Goal: Task Accomplishment & Management: Use online tool/utility

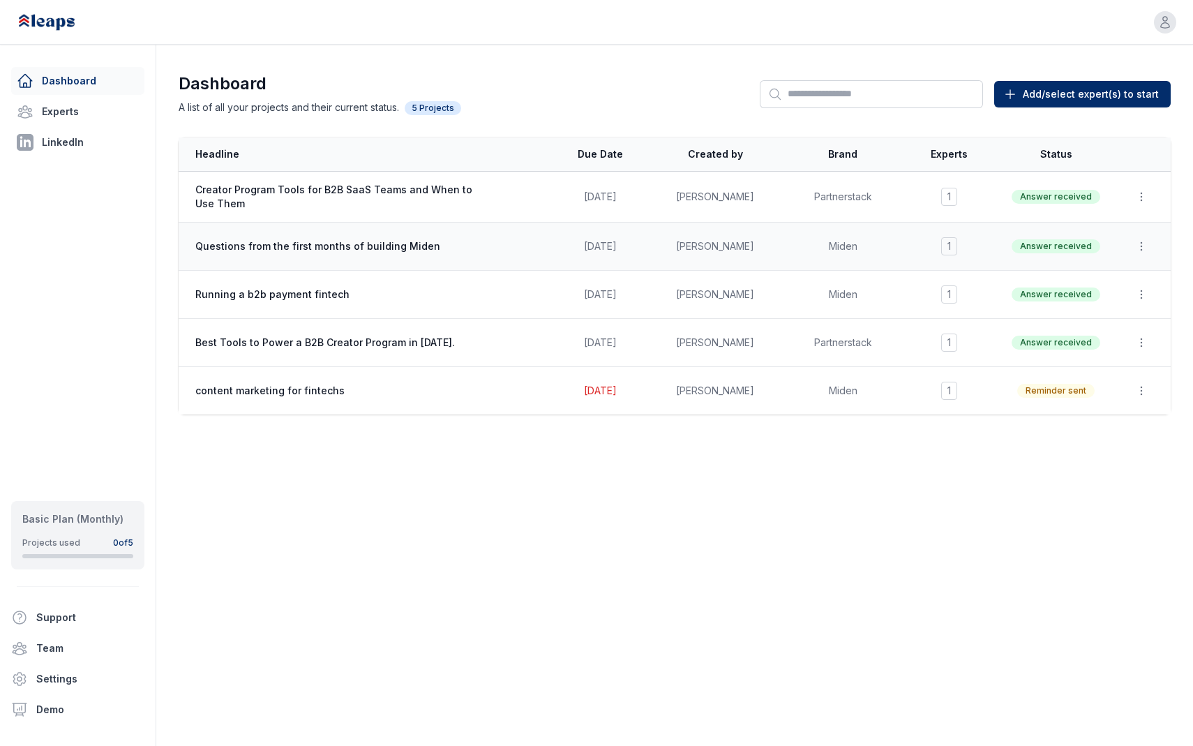
click at [311, 241] on span "Questions from the first months of building Miden" at bounding box center [334, 246] width 279 height 14
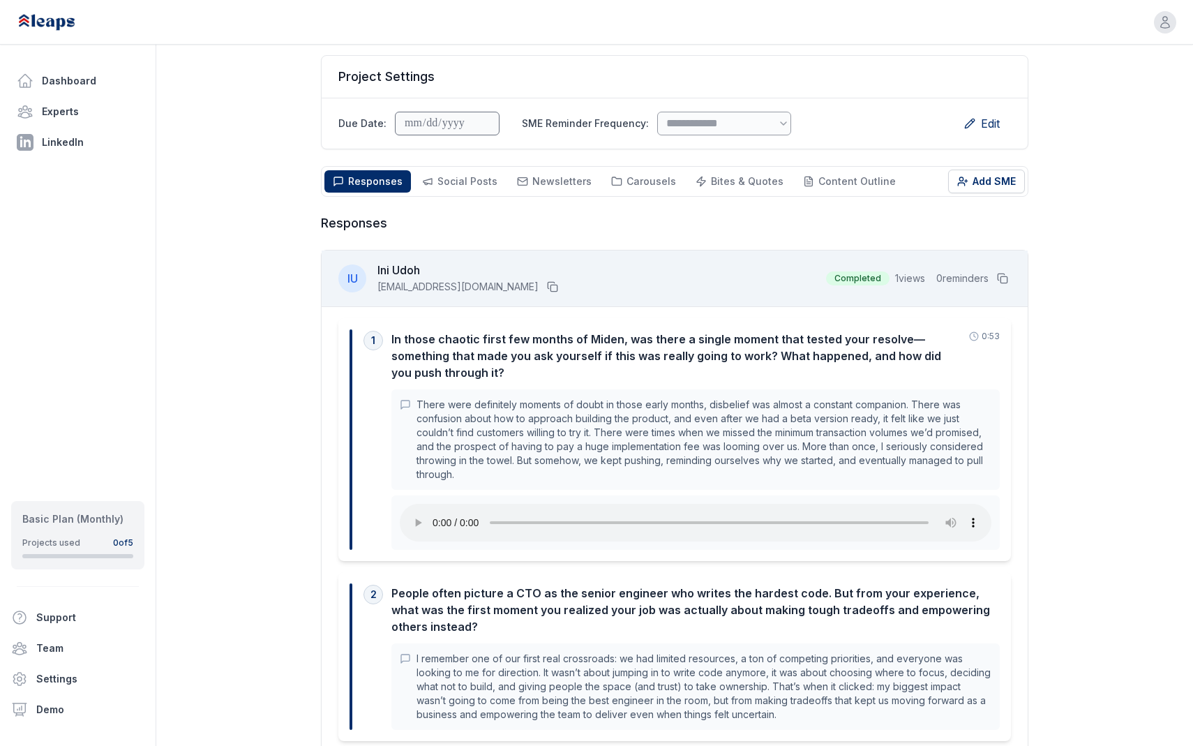
scroll to position [150, 0]
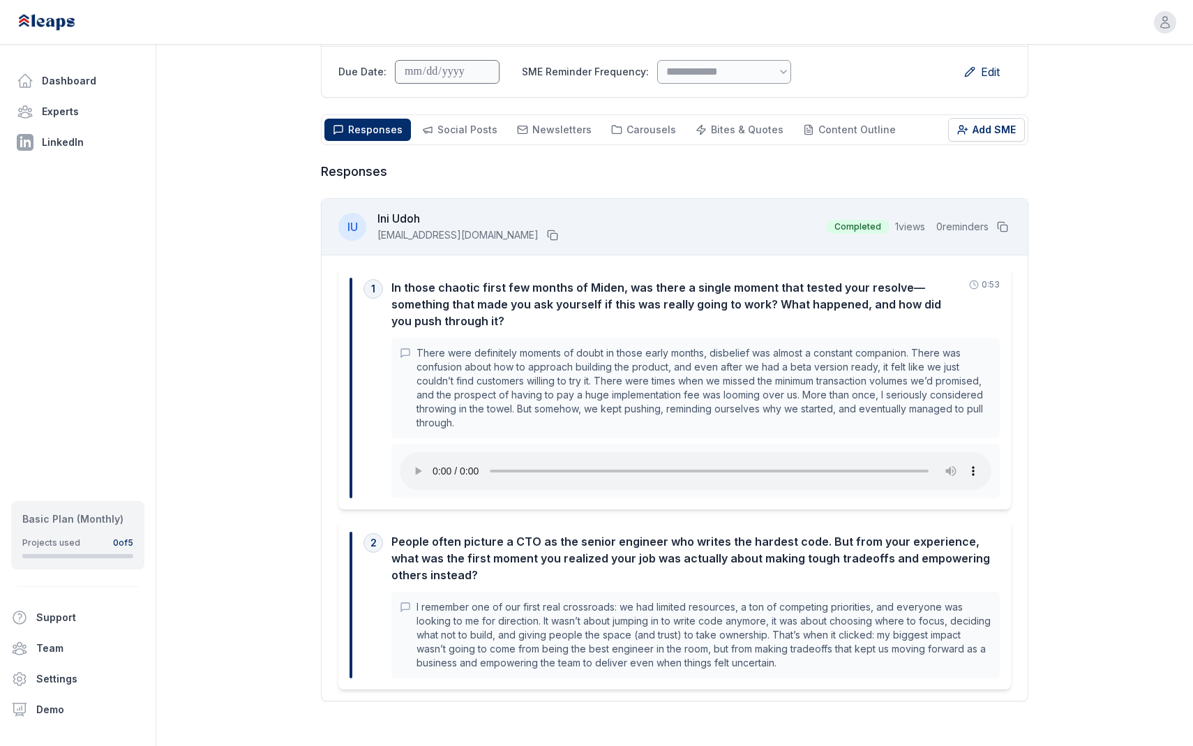
click at [720, 349] on p "There were definitely moments of doubt in those early months, disbelief was alm…" at bounding box center [704, 388] width 575 height 84
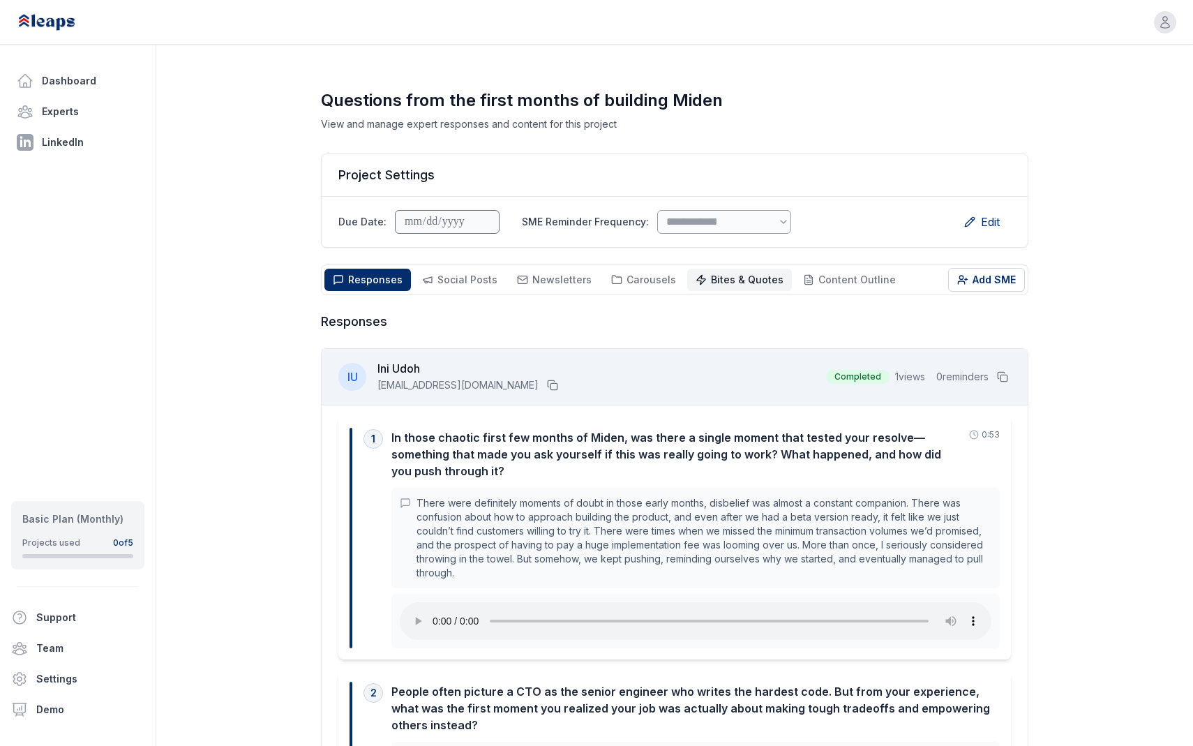
click at [724, 276] on span "Bites & Quotes" at bounding box center [747, 280] width 73 height 12
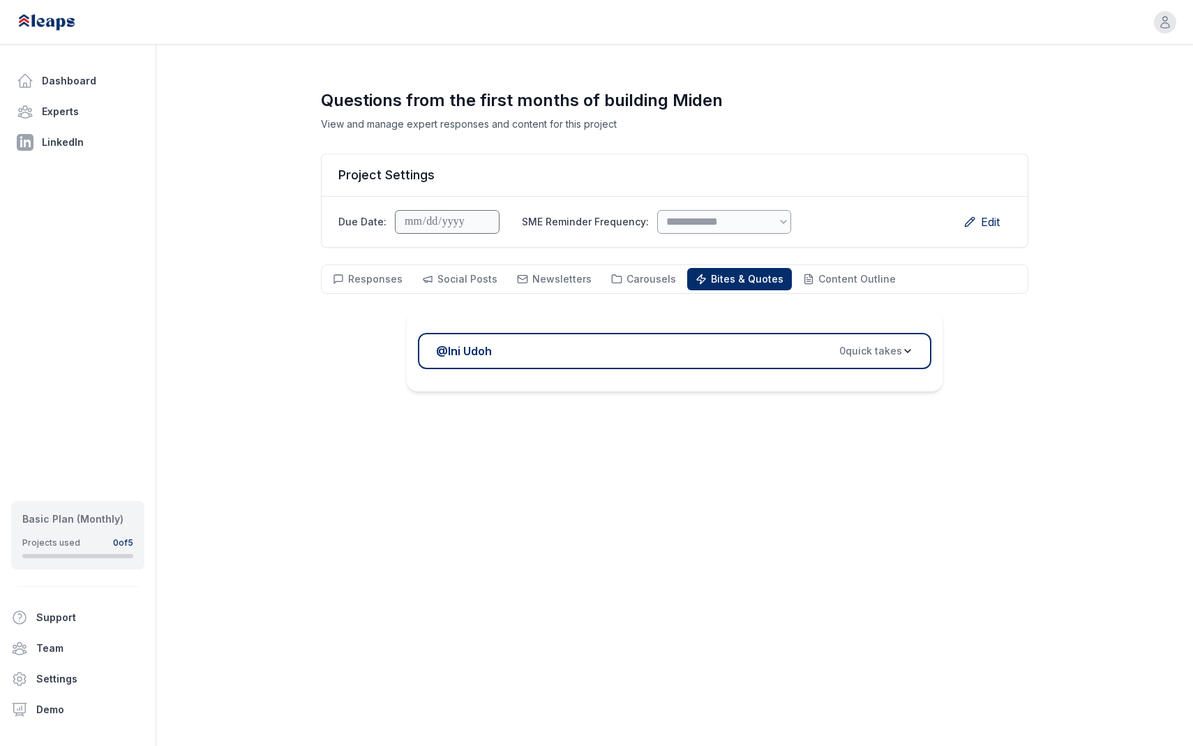
click at [879, 349] on span "0 quick take s" at bounding box center [871, 351] width 63 height 14
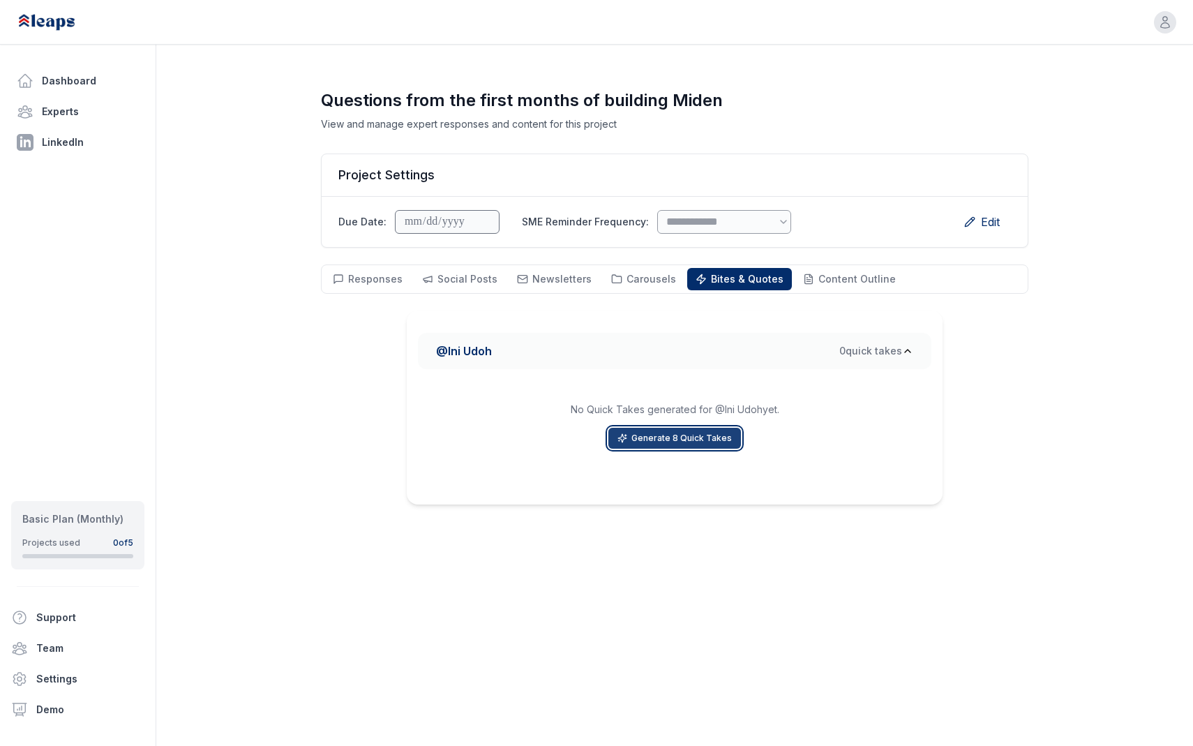
click at [644, 435] on button "Generate 8 Quick Takes" at bounding box center [675, 438] width 133 height 21
click at [471, 279] on span "Social Posts" at bounding box center [468, 279] width 60 height 12
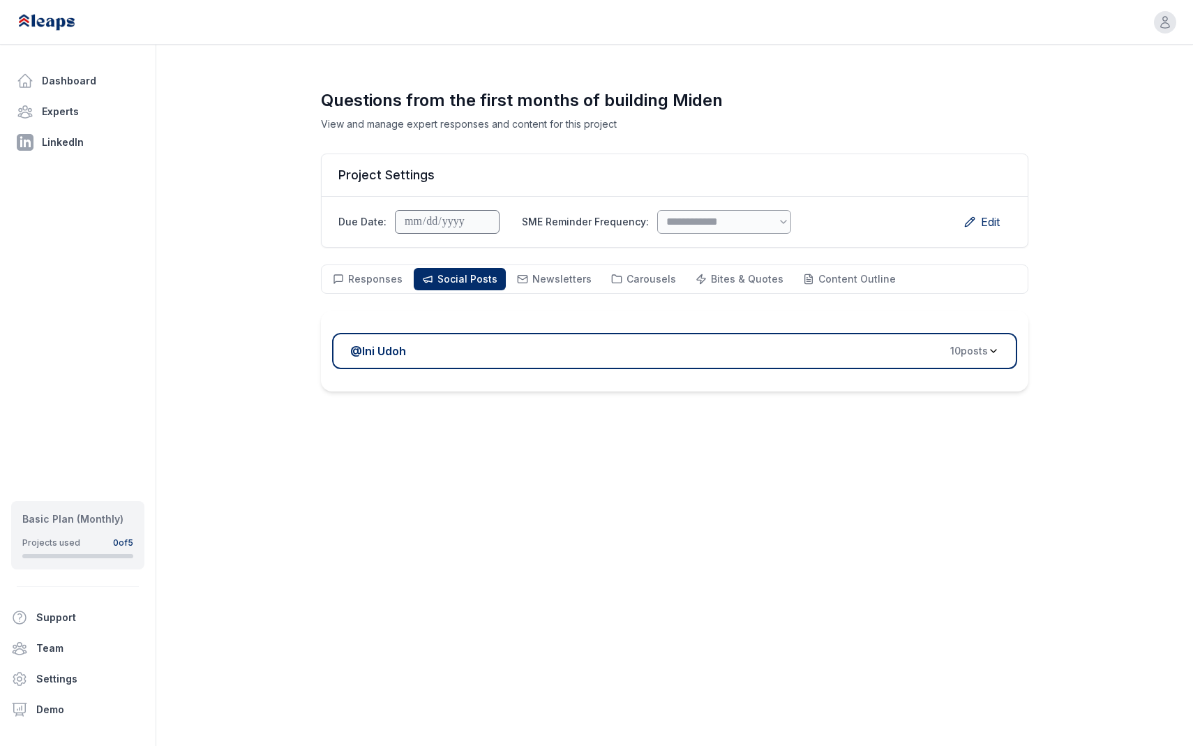
click at [971, 338] on button "@ Ini Udoh 10 post s" at bounding box center [674, 351] width 685 height 36
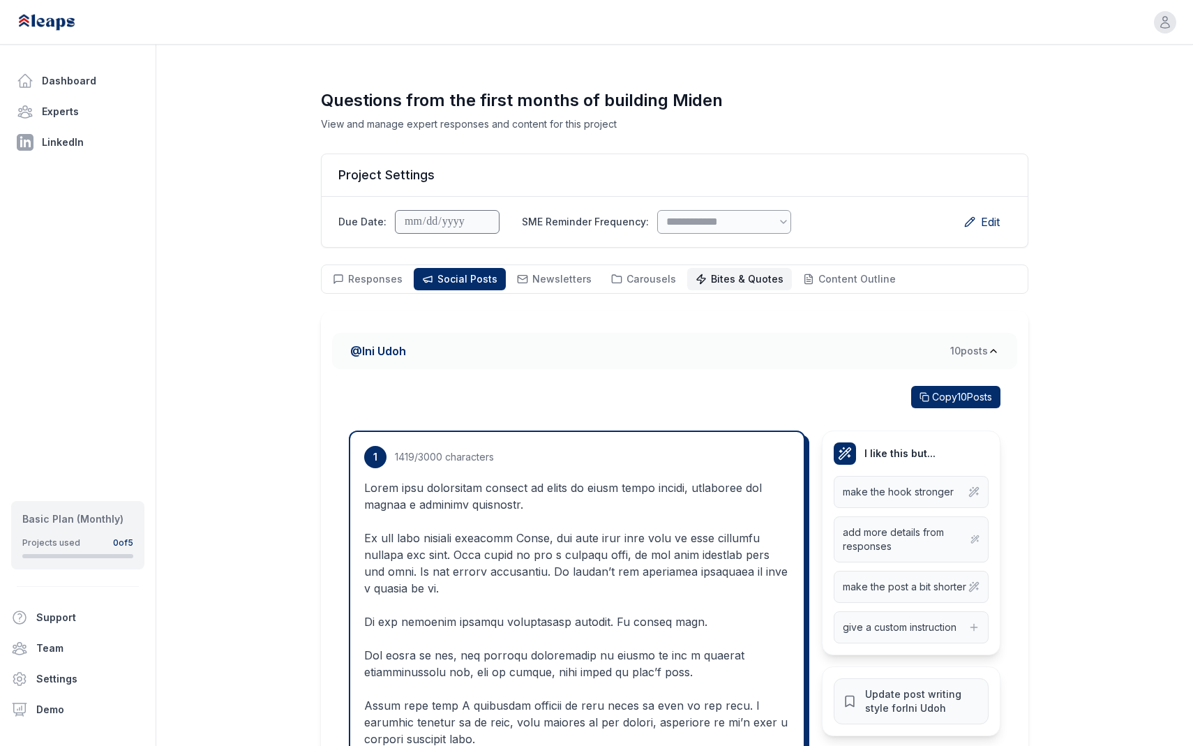
click at [747, 277] on span "Bites & Quotes" at bounding box center [747, 279] width 73 height 12
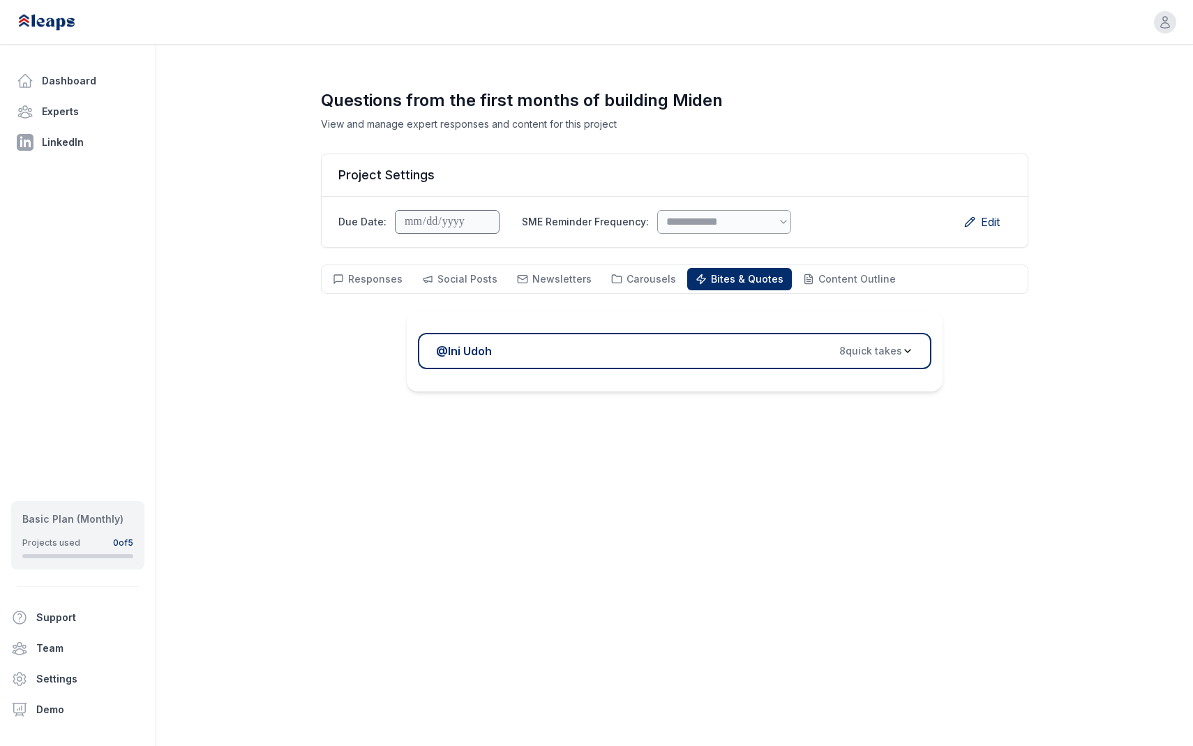
click at [895, 347] on span "8 quick take s" at bounding box center [871, 351] width 63 height 14
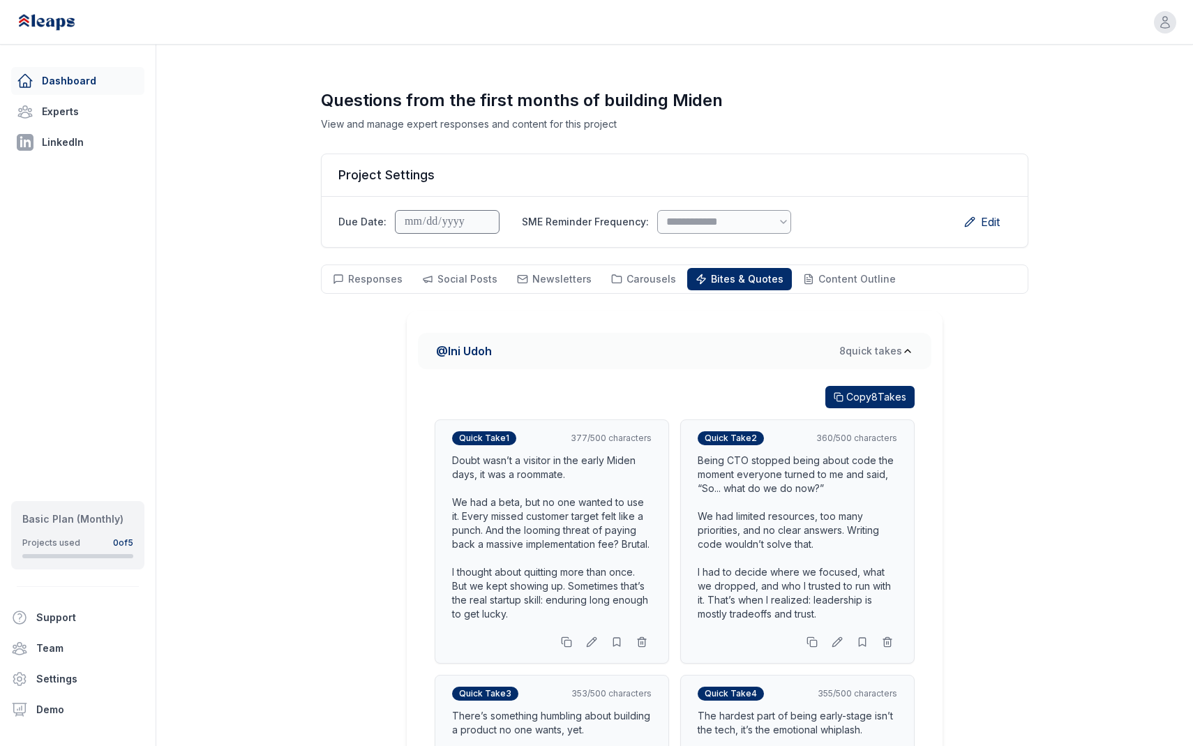
click at [63, 89] on link "Dashboard" at bounding box center [77, 81] width 133 height 28
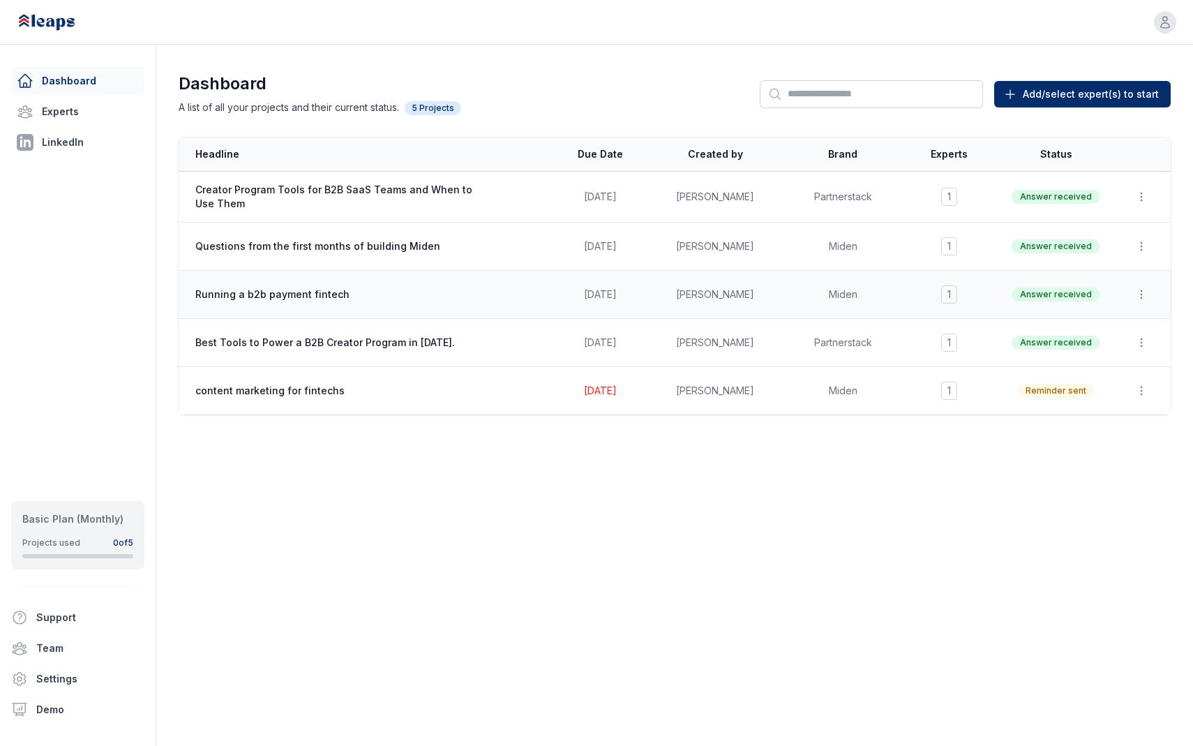
click at [322, 297] on span "Running a b2b payment fintech" at bounding box center [334, 295] width 279 height 14
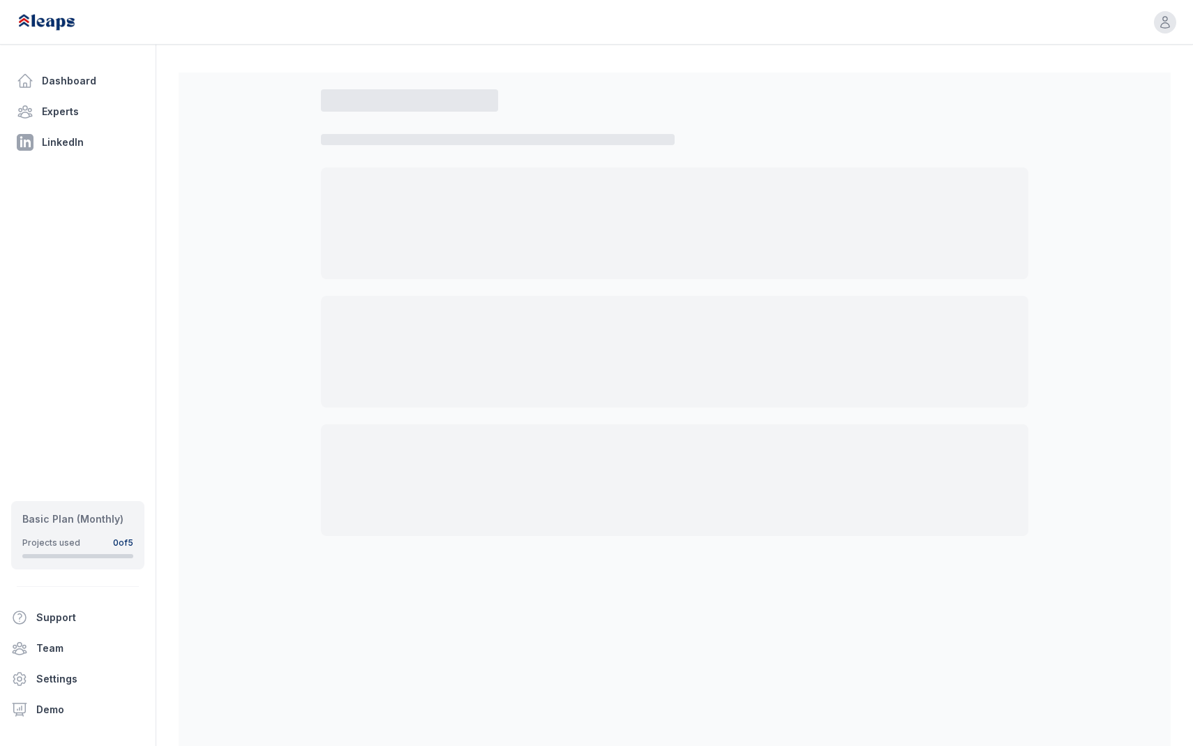
select select "*"
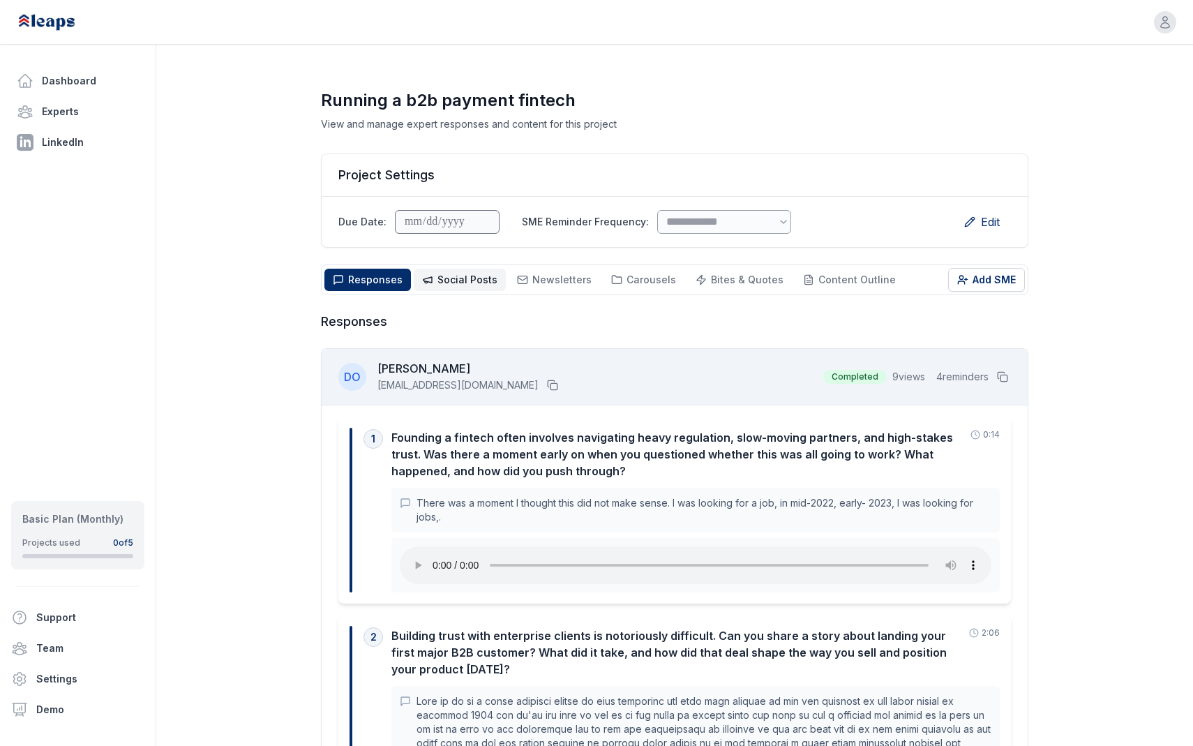
click at [452, 278] on span "Social Posts" at bounding box center [468, 280] width 60 height 12
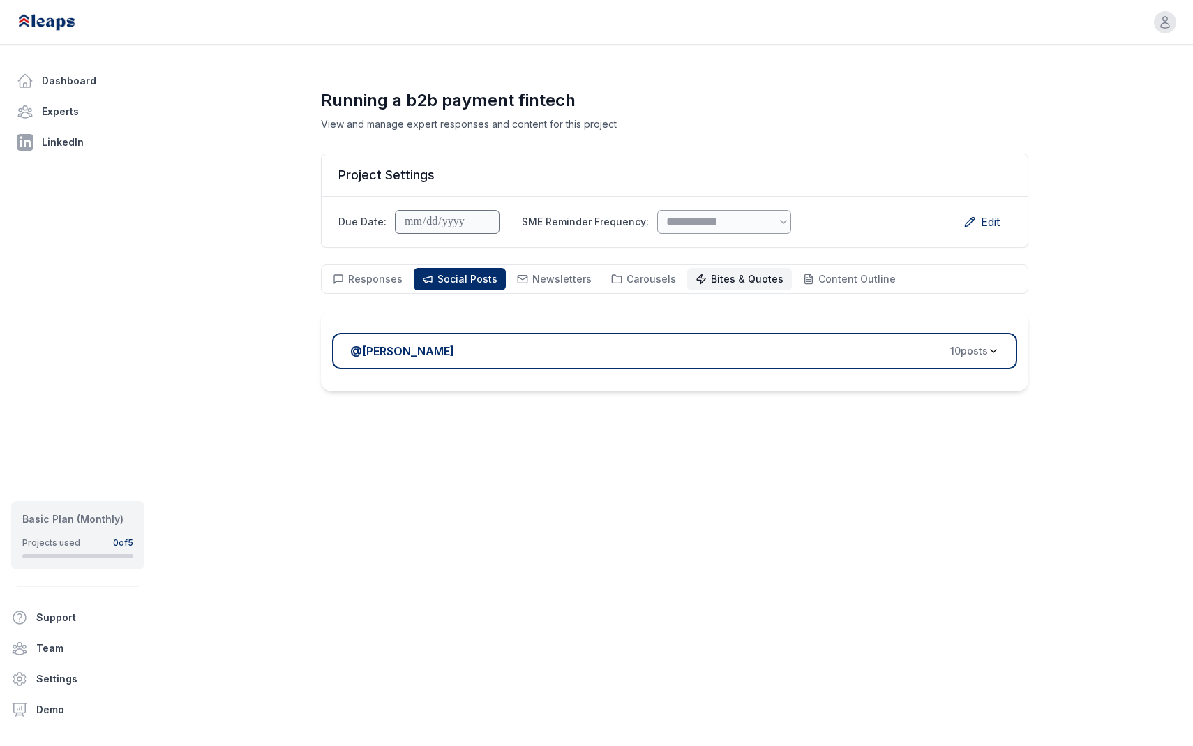
click at [738, 268] on button "Bites & Quotes Bites & Quotes" at bounding box center [739, 279] width 105 height 22
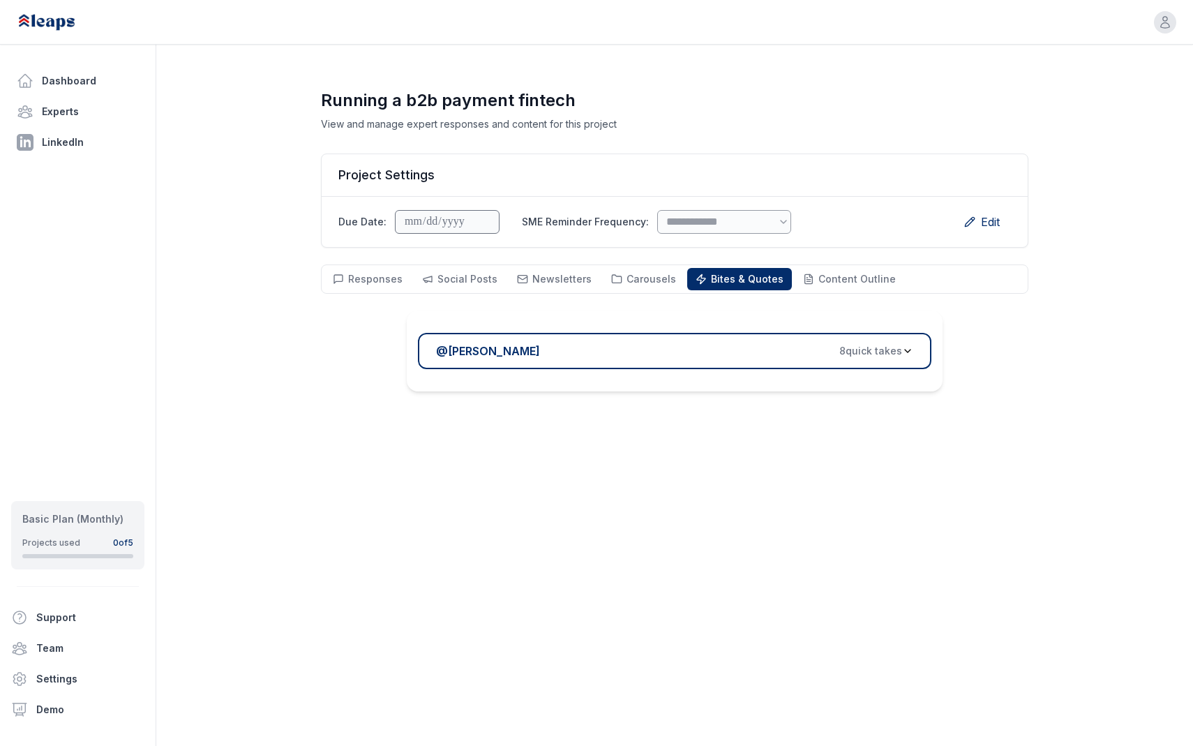
click at [841, 349] on span "8 quick take s" at bounding box center [871, 351] width 63 height 14
